Goal: Information Seeking & Learning: Learn about a topic

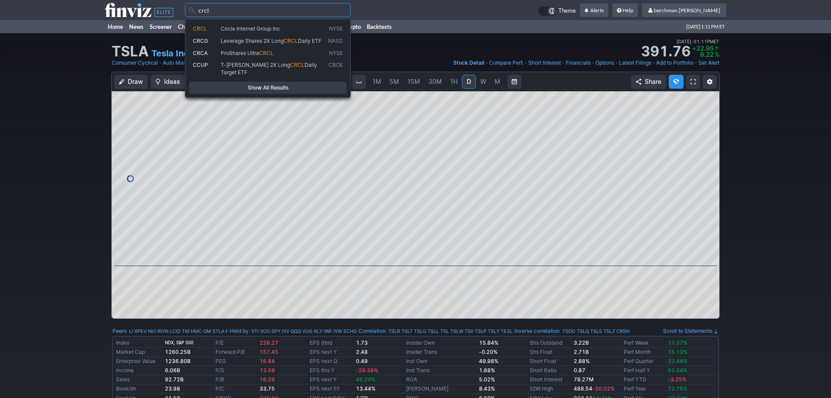
click at [280, 27] on span "Circle Internet Group Inc" at bounding box center [250, 28] width 59 height 7
type input "CRCL"
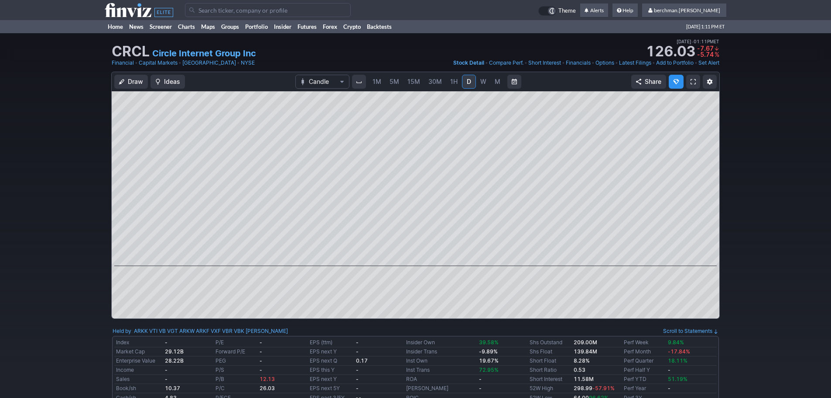
click at [395, 85] on span "5M" at bounding box center [395, 81] width 10 height 7
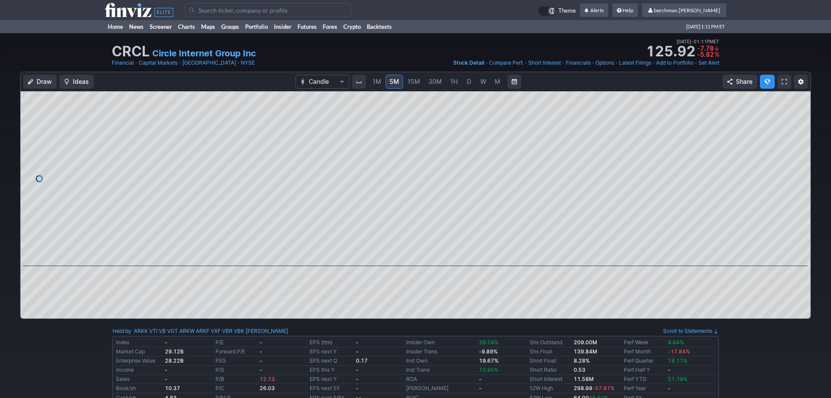
click at [468, 81] on span "D" at bounding box center [469, 81] width 4 height 7
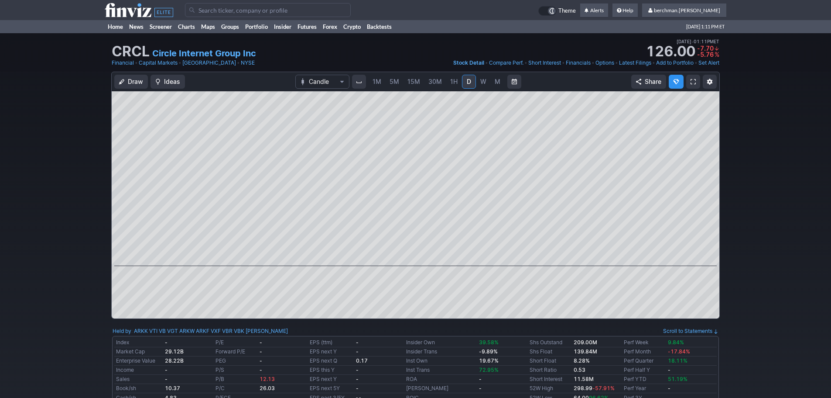
click at [392, 80] on span "5M" at bounding box center [395, 81] width 10 height 7
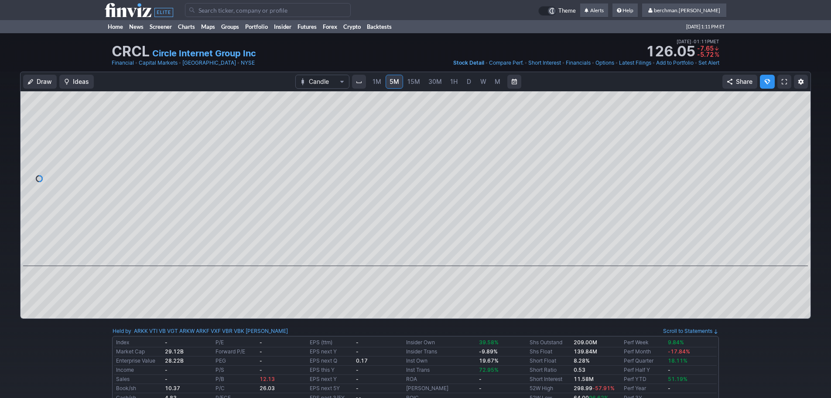
click at [472, 83] on link "D" at bounding box center [469, 82] width 14 height 14
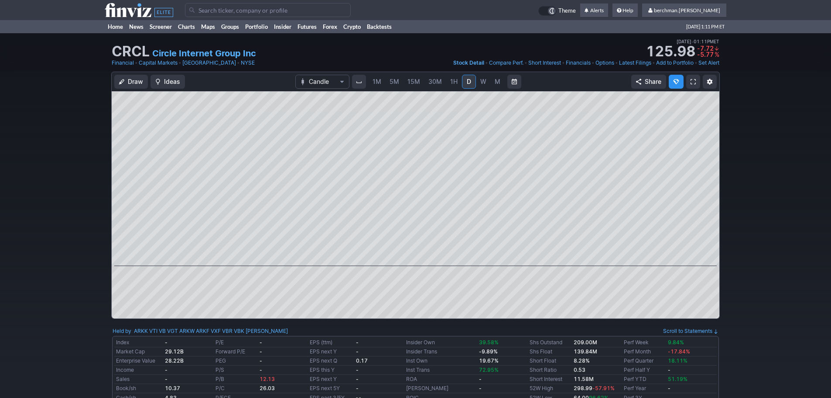
click at [394, 82] on span "5M" at bounding box center [395, 81] width 10 height 7
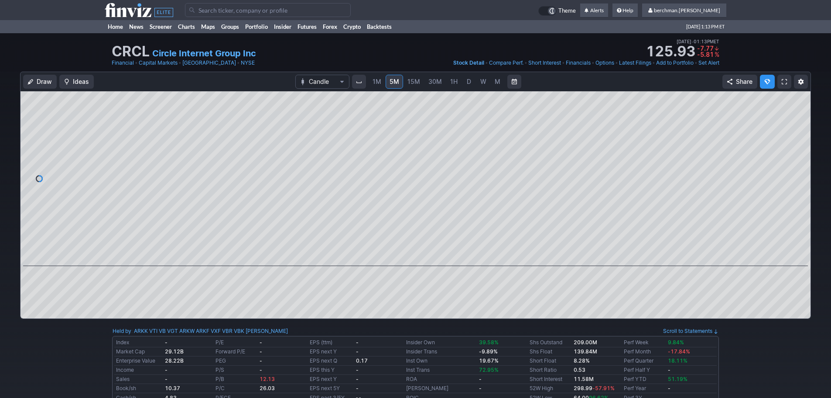
click at [462, 83] on link "D" at bounding box center [469, 82] width 14 height 14
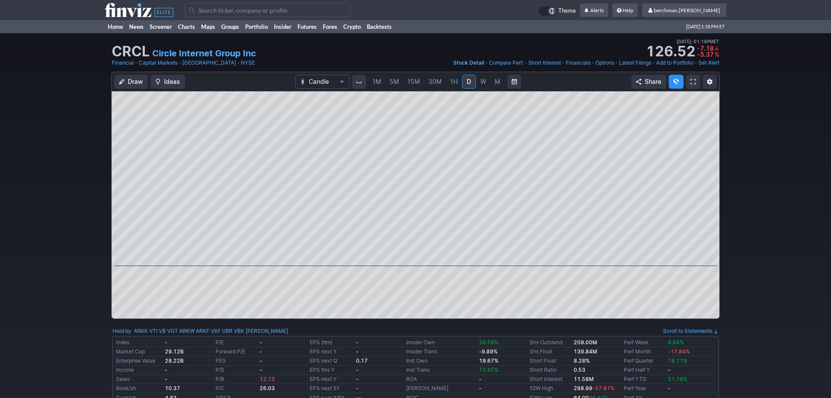
click at [220, 7] on input "Search" at bounding box center [268, 10] width 166 height 14
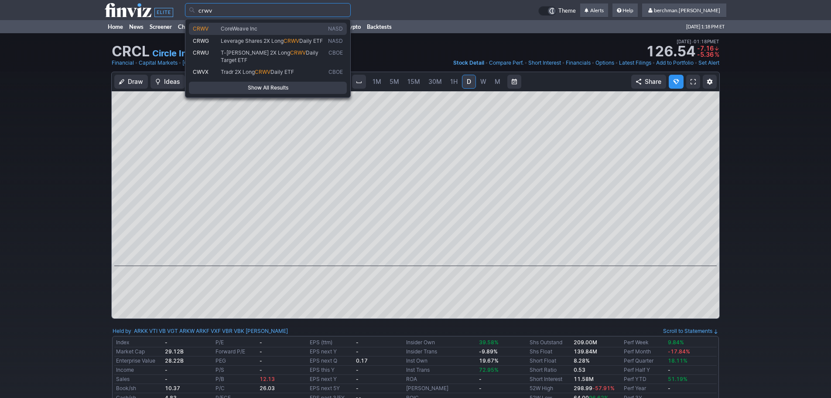
click at [232, 27] on span "CoreWeave Inc" at bounding box center [239, 28] width 37 height 7
type input "CRWV"
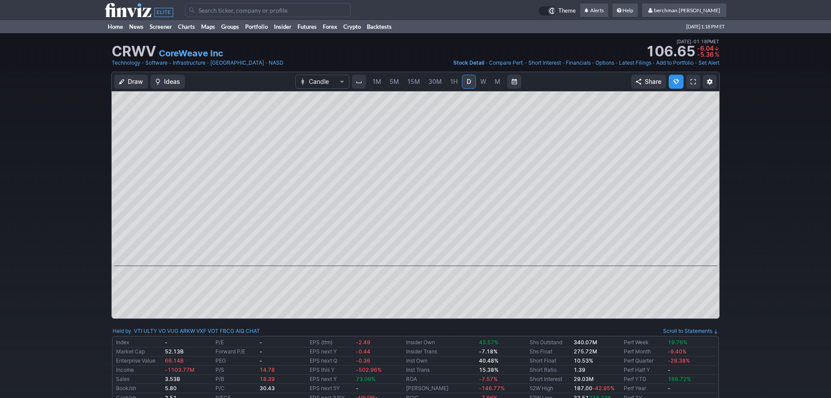
click at [393, 82] on span "5M" at bounding box center [395, 81] width 10 height 7
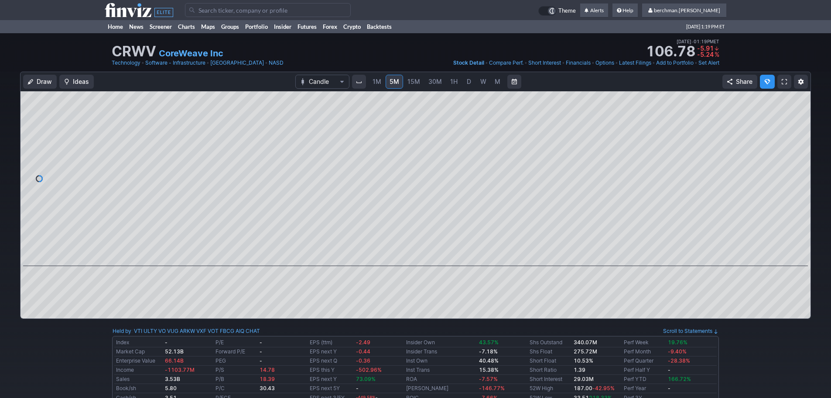
click at [238, 11] on input "Search" at bounding box center [268, 10] width 166 height 14
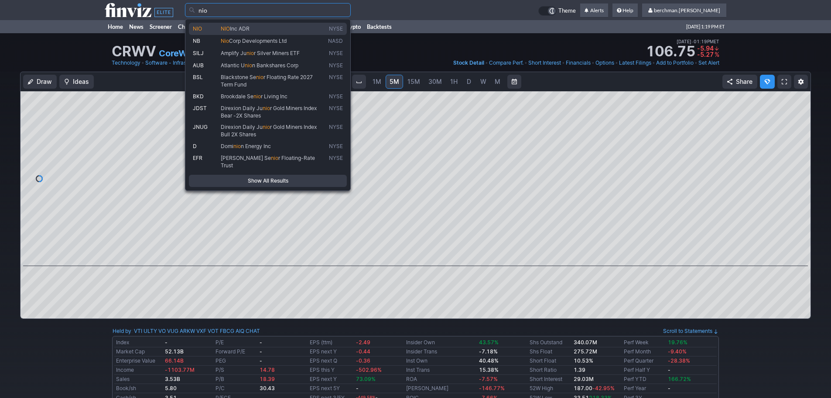
click at [243, 25] on span "Inc ADR" at bounding box center [240, 28] width 20 height 7
type input "NIO"
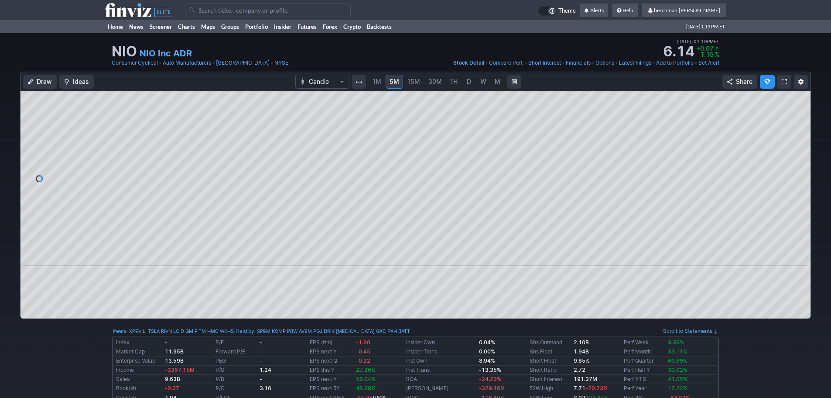
click at [466, 84] on span "D" at bounding box center [469, 81] width 6 height 9
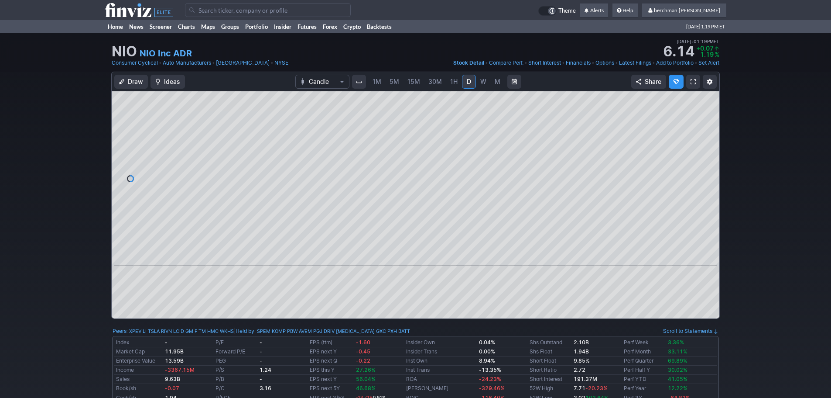
click at [392, 80] on span "5M" at bounding box center [395, 81] width 10 height 7
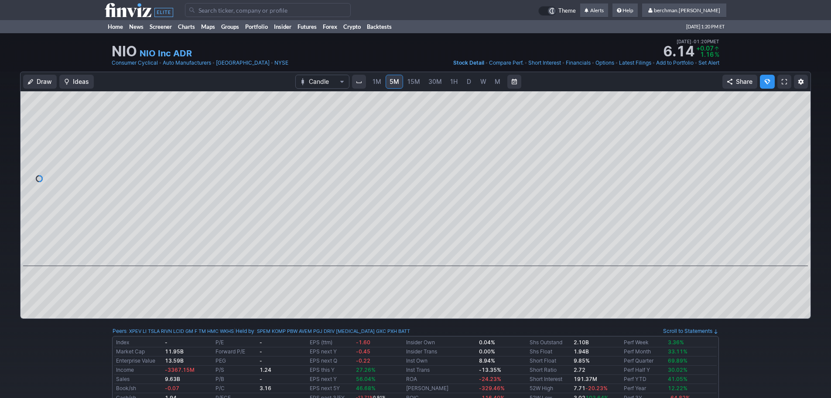
drag, startPoint x: 218, startPoint y: 10, endPoint x: 230, endPoint y: 10, distance: 12.7
click at [218, 12] on input "Search" at bounding box center [268, 10] width 166 height 14
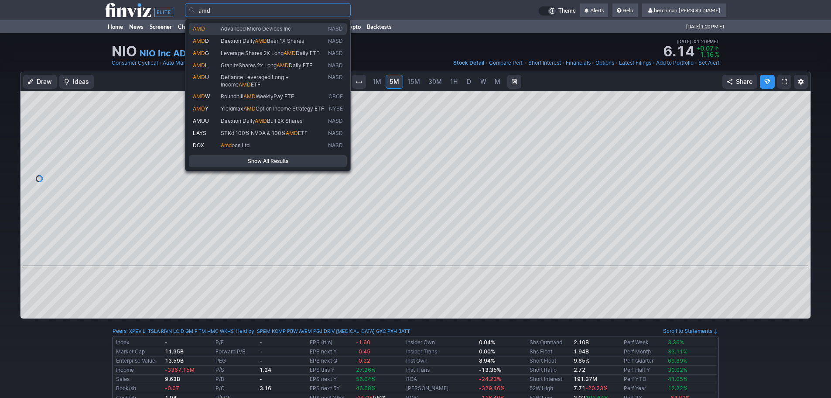
click at [250, 32] on span "Advanced Micro Devices Inc" at bounding box center [272, 28] width 107 height 7
type input "AMD"
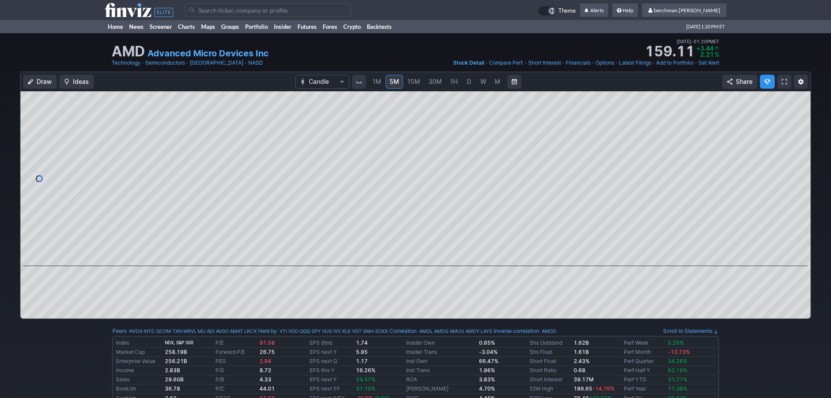
click at [467, 85] on span "D" at bounding box center [469, 81] width 4 height 7
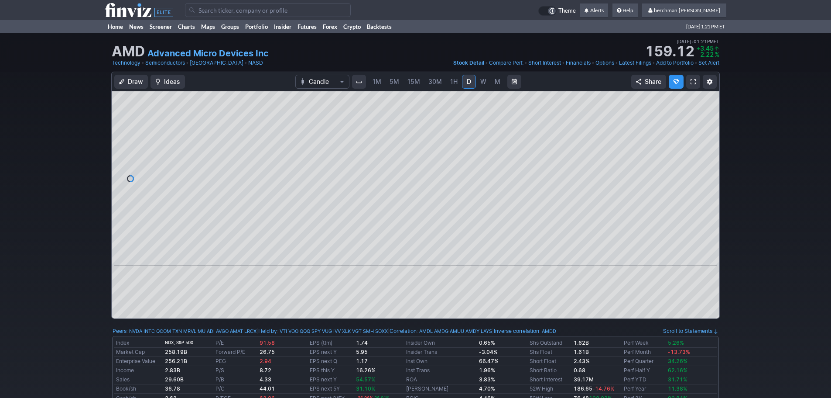
click at [481, 81] on span "W" at bounding box center [484, 81] width 6 height 7
click at [464, 81] on link "D" at bounding box center [469, 82] width 14 height 14
click at [395, 81] on span "5M" at bounding box center [395, 81] width 10 height 7
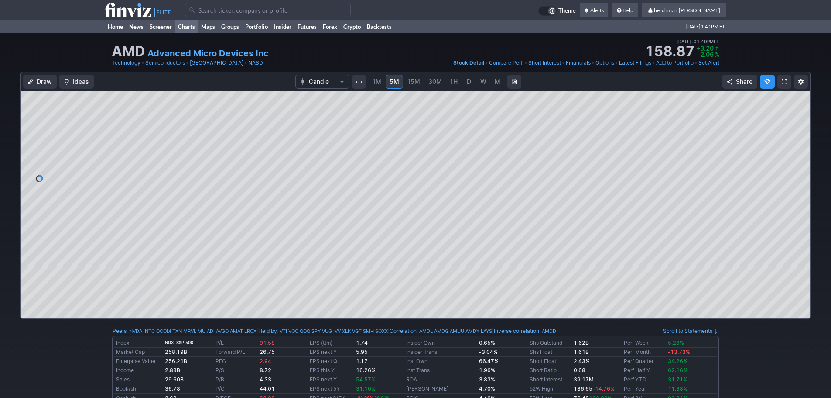
click at [194, 26] on link "Charts" at bounding box center [186, 26] width 23 height 13
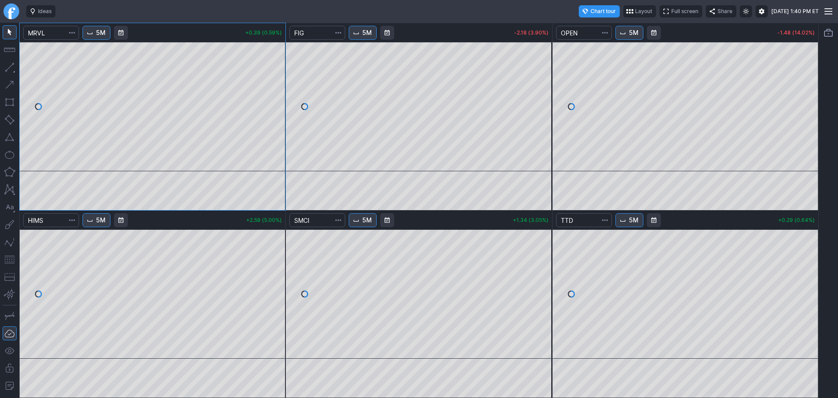
click at [96, 223] on button "5M" at bounding box center [96, 220] width 28 height 14
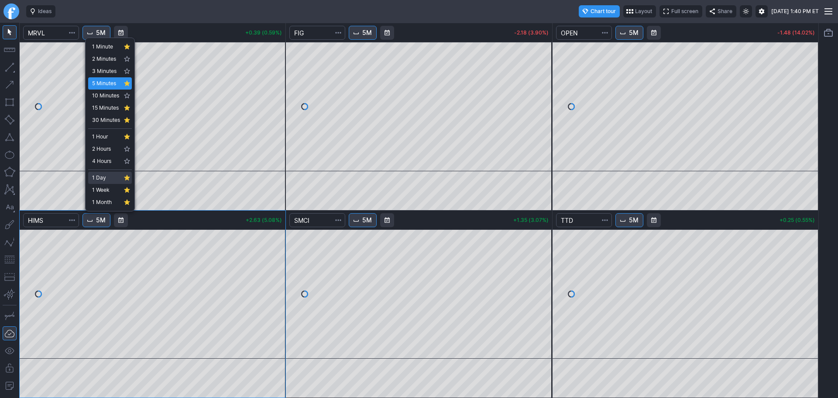
click at [107, 179] on span "1 Day" at bounding box center [106, 177] width 28 height 9
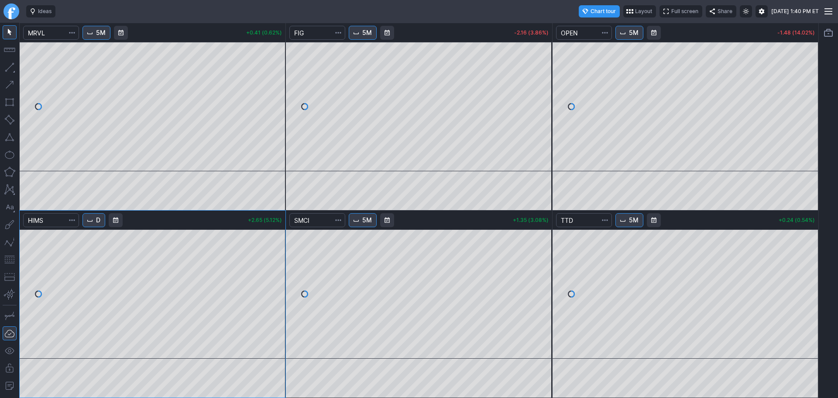
click at [366, 33] on span "5M" at bounding box center [367, 32] width 10 height 9
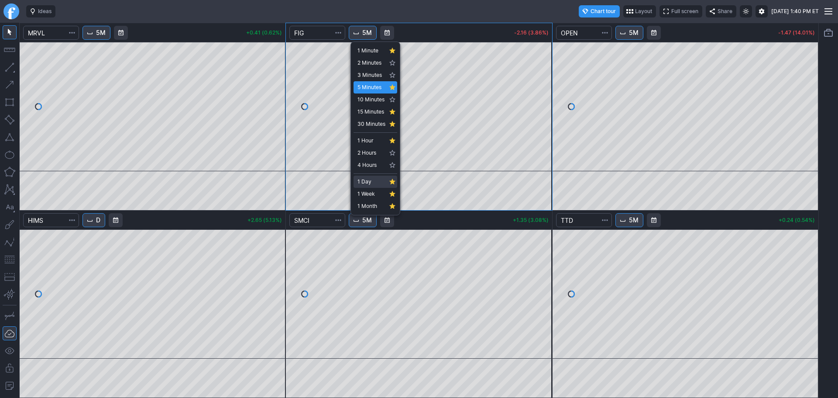
click at [370, 182] on span "1 Day" at bounding box center [371, 181] width 28 height 9
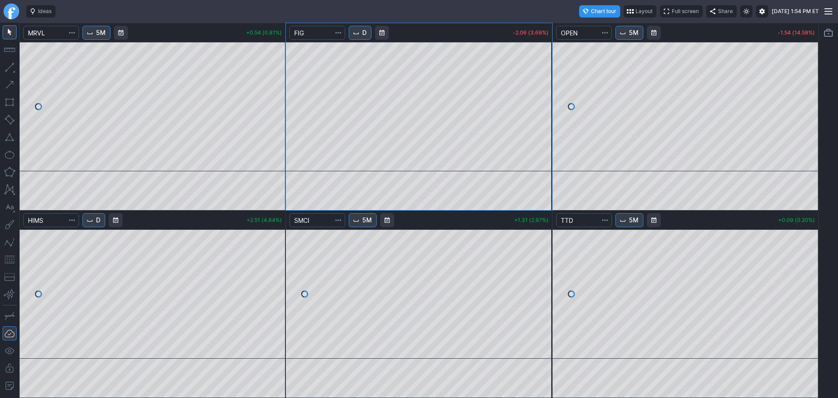
click at [9, 12] on link "Finviz.com" at bounding box center [11, 11] width 16 height 16
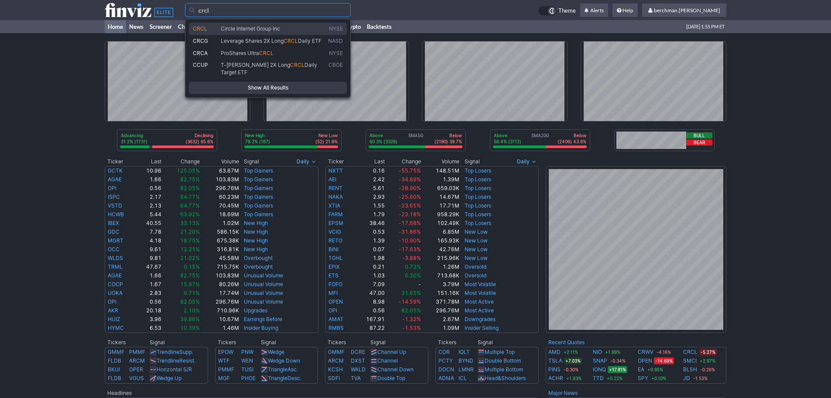
click at [275, 31] on span "Circle Internet Group Inc" at bounding box center [250, 28] width 59 height 7
type input "CRCL"
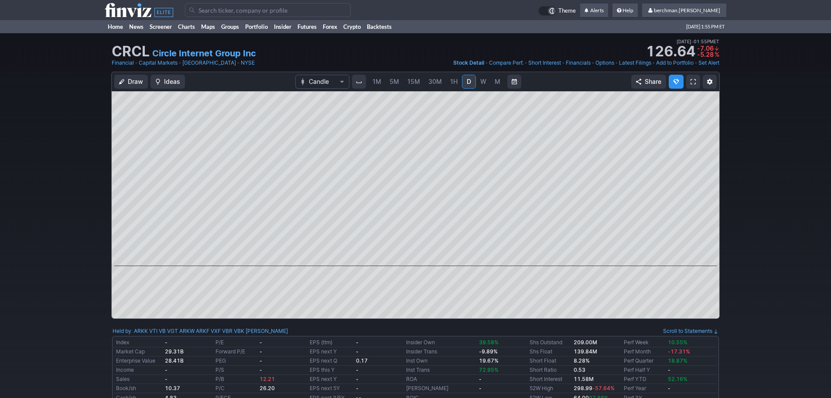
click at [399, 81] on link "5M" at bounding box center [394, 82] width 17 height 14
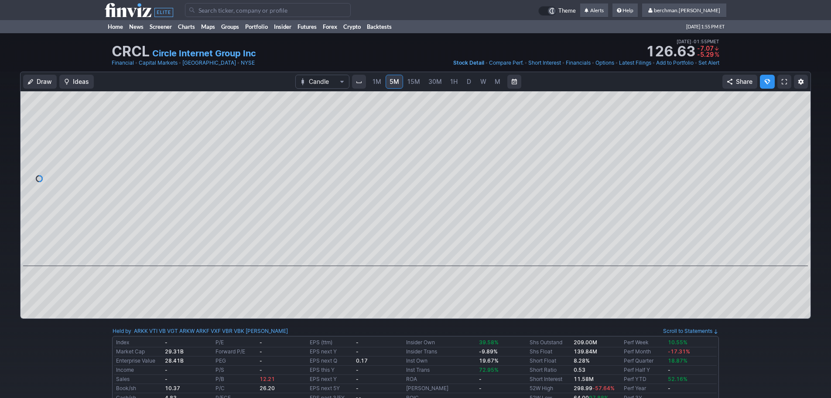
click at [257, 7] on input "Search" at bounding box center [268, 10] width 166 height 14
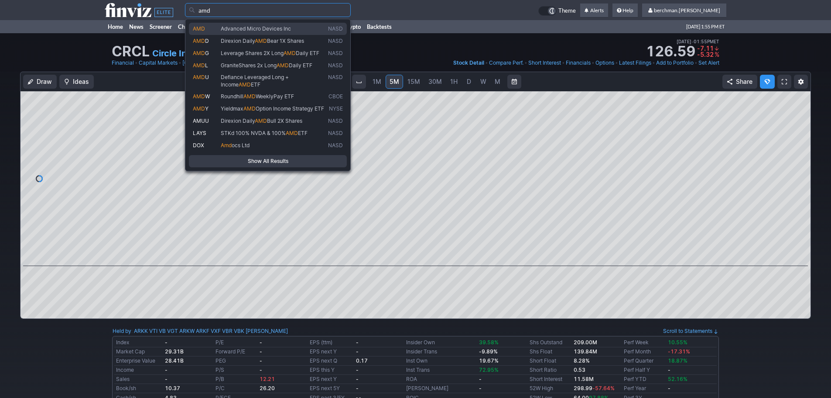
click at [265, 27] on span "Advanced Micro Devices Inc" at bounding box center [256, 28] width 70 height 7
type input "AMD"
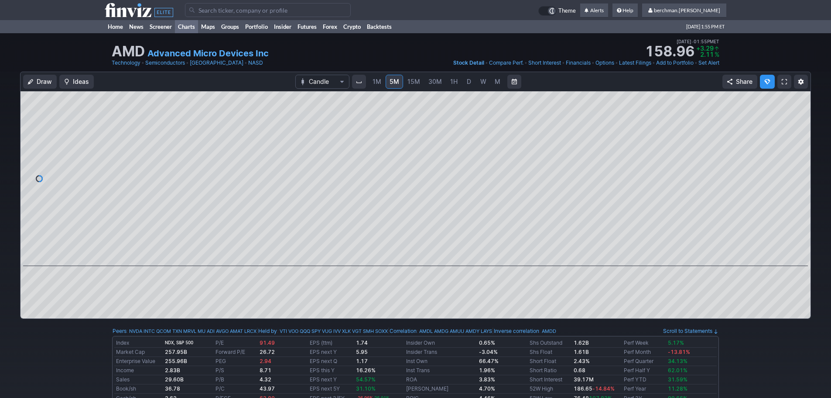
click at [180, 27] on link "Charts" at bounding box center [186, 26] width 23 height 13
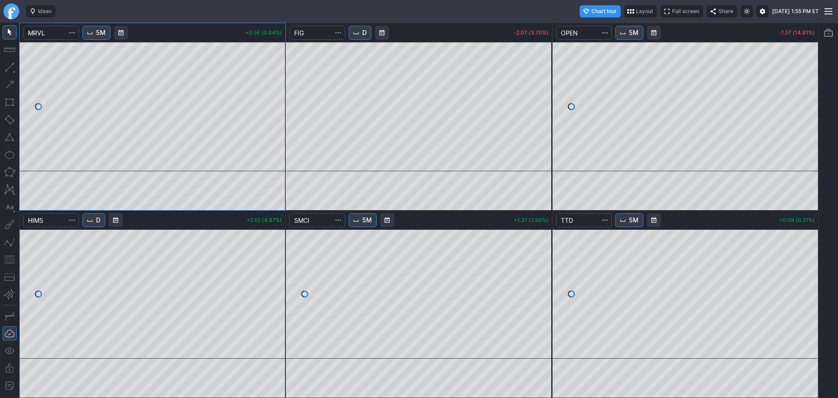
click at [364, 36] on button "D" at bounding box center [360, 33] width 23 height 14
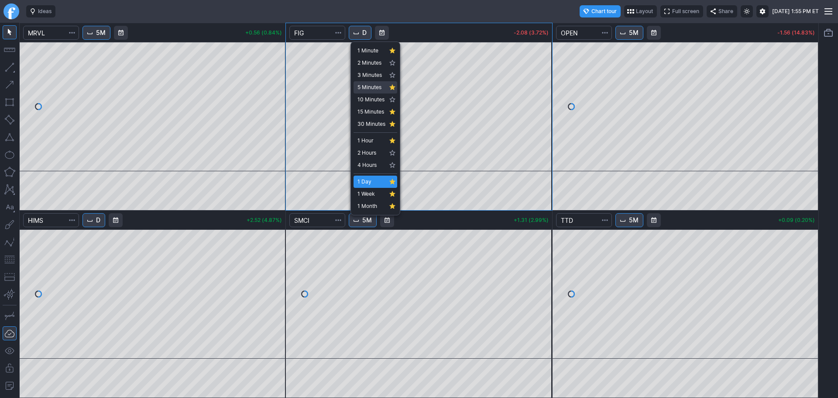
click at [366, 86] on span "5 Minutes" at bounding box center [371, 87] width 28 height 9
